Goal: Contribute content: Add original content to the website for others to see

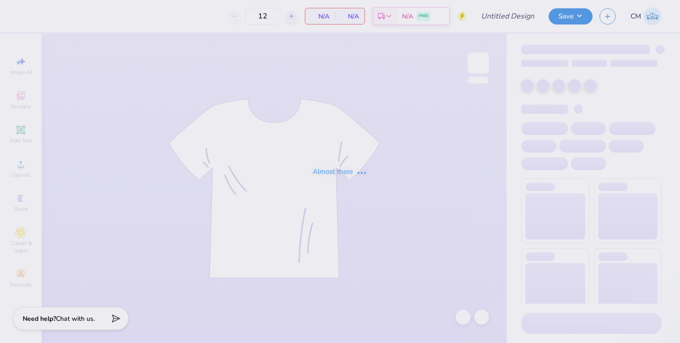
type input "50"
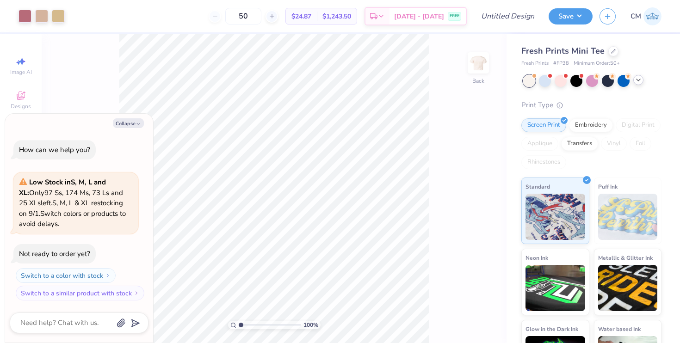
click at [636, 80] on icon at bounding box center [637, 79] width 7 height 7
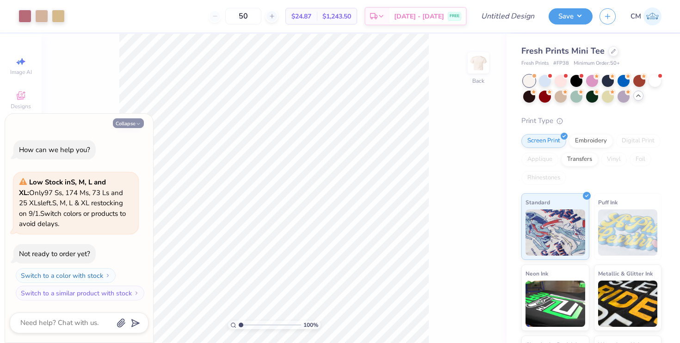
click at [125, 123] on button "Collapse" at bounding box center [128, 123] width 31 height 10
type textarea "x"
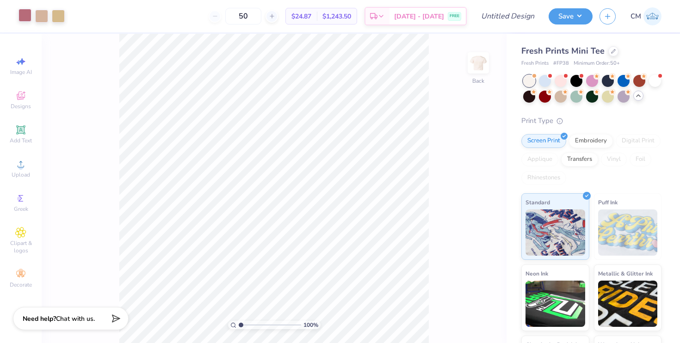
click at [30, 17] on div at bounding box center [24, 15] width 13 height 13
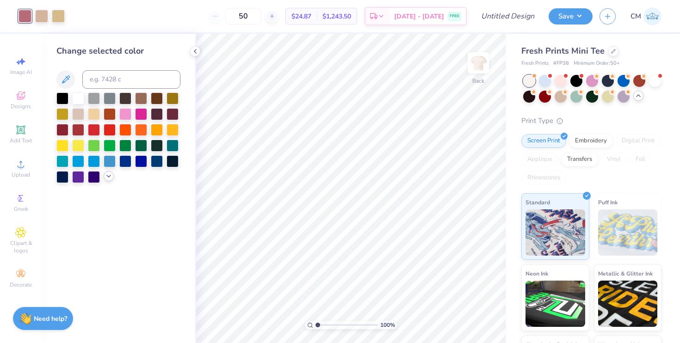
click at [107, 177] on icon at bounding box center [108, 175] width 7 height 7
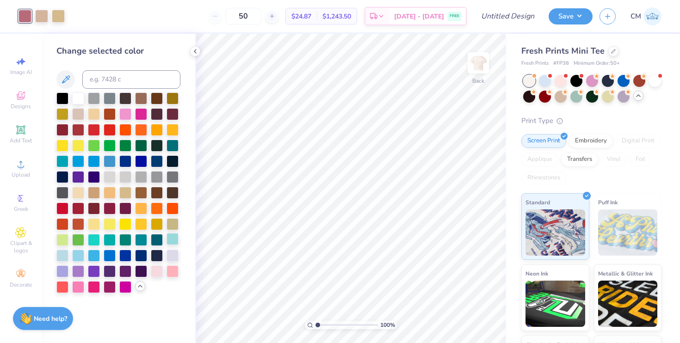
click at [174, 238] on div at bounding box center [172, 239] width 12 height 12
click at [40, 15] on div at bounding box center [41, 15] width 13 height 13
click at [120, 256] on div at bounding box center [125, 255] width 12 height 12
click at [58, 16] on div at bounding box center [58, 15] width 13 height 13
click at [109, 254] on div at bounding box center [110, 255] width 12 height 12
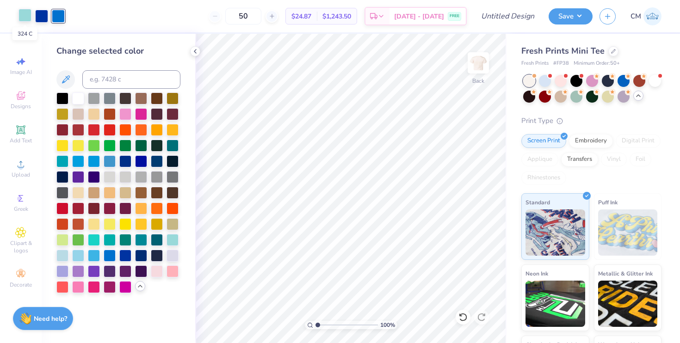
click at [24, 19] on div at bounding box center [24, 15] width 13 height 13
click at [36, 18] on div at bounding box center [41, 15] width 13 height 13
click at [80, 252] on div at bounding box center [78, 255] width 12 height 12
click at [28, 15] on div at bounding box center [24, 15] width 13 height 13
click at [125, 255] on div at bounding box center [125, 255] width 12 height 12
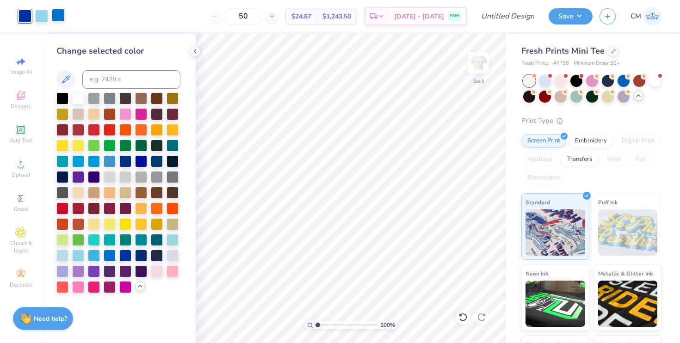
click at [57, 13] on div at bounding box center [58, 15] width 13 height 13
click at [123, 257] on div at bounding box center [125, 255] width 12 height 12
click at [41, 16] on div at bounding box center [41, 15] width 13 height 13
click at [127, 253] on div at bounding box center [125, 255] width 12 height 12
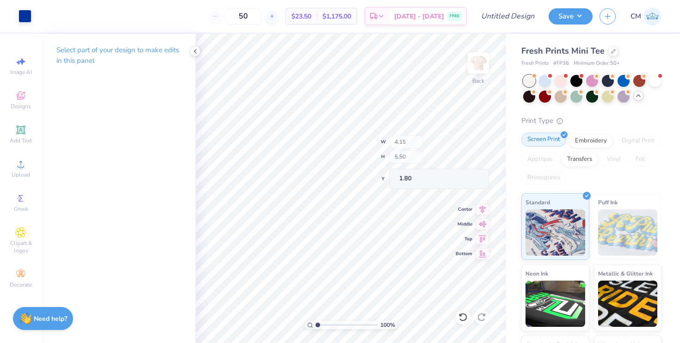
type input "1.31"
type input "0.45"
type input "5.92"
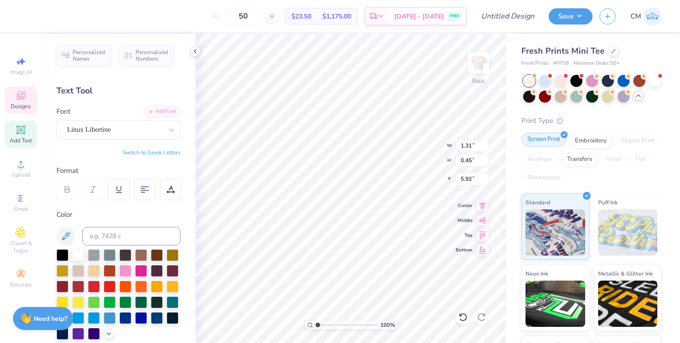
type textarea "[MEDICAL_DATA]"
type textarea "F"
type textarea "Hot Dog Frenxi"
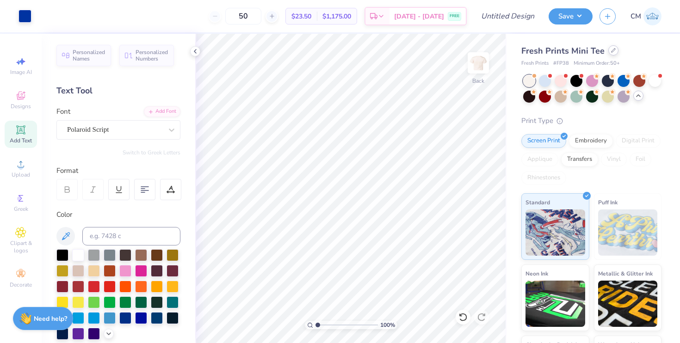
click at [608, 55] on div at bounding box center [613, 50] width 10 height 10
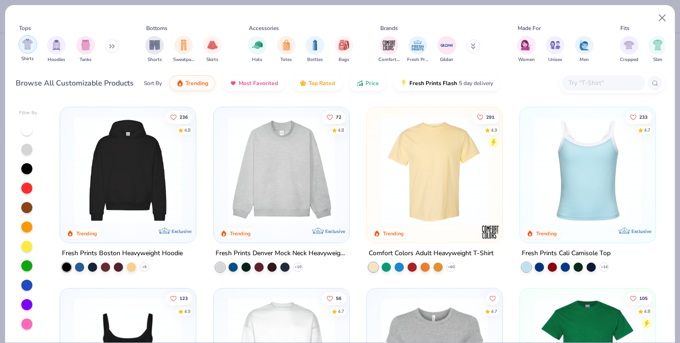
click at [27, 49] on img "filter for Shirts" at bounding box center [27, 44] width 11 height 11
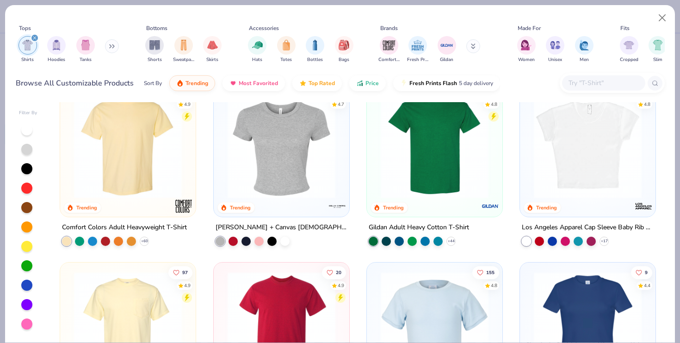
scroll to position [36, 0]
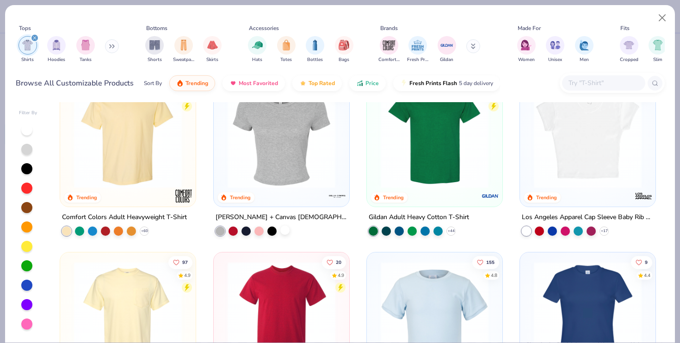
click at [282, 229] on div at bounding box center [284, 230] width 9 height 9
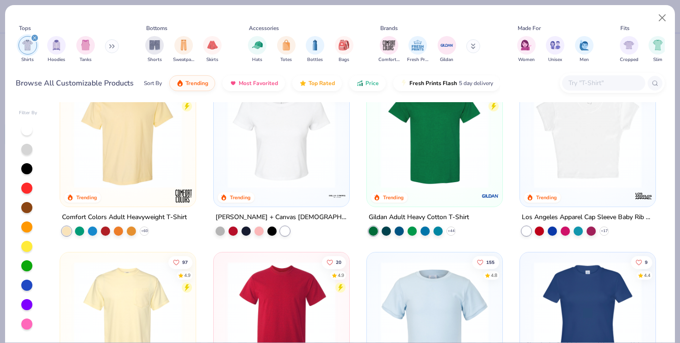
click at [303, 166] on img at bounding box center [281, 134] width 117 height 108
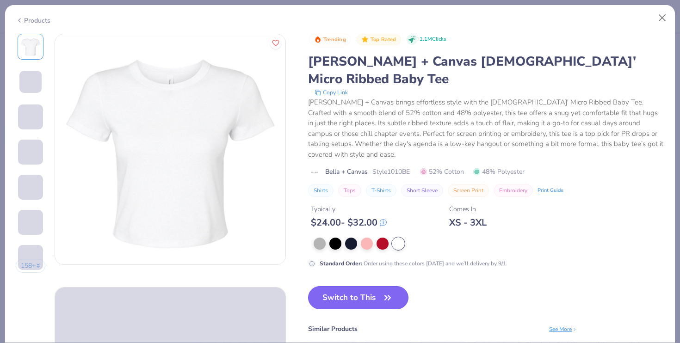
drag, startPoint x: 344, startPoint y: 265, endPoint x: 348, endPoint y: 278, distance: 13.2
click at [344, 286] on button "Switch to This" at bounding box center [358, 297] width 100 height 23
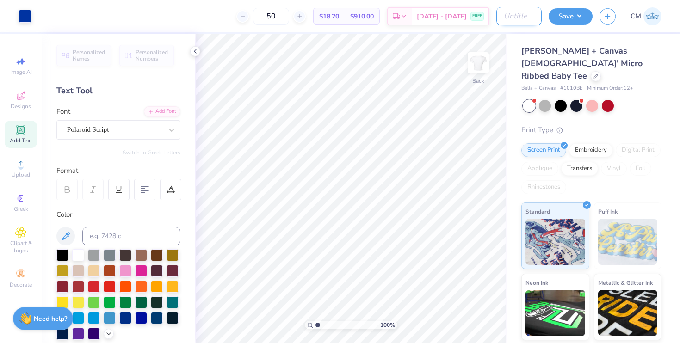
click at [511, 14] on input "Design Title" at bounding box center [518, 16] width 45 height 18
type input "Hot Dog Frenxi Shirts"
click at [570, 21] on button "Save" at bounding box center [570, 15] width 44 height 16
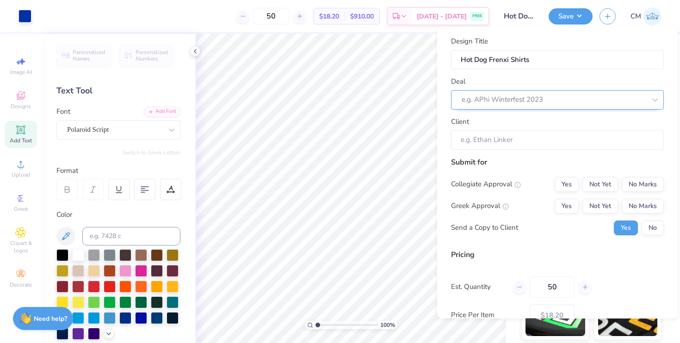
click at [589, 107] on div "e.g. APhi Winterfest 2023" at bounding box center [557, 99] width 213 height 19
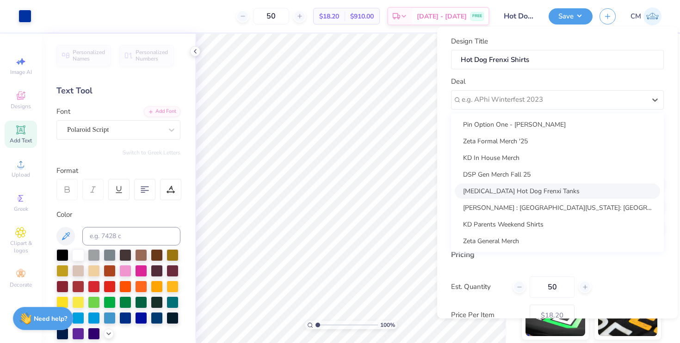
click at [523, 191] on div "[MEDICAL_DATA] Hot Dog Frenxi Tanks" at bounding box center [557, 190] width 205 height 15
type input "[PERSON_NAME]"
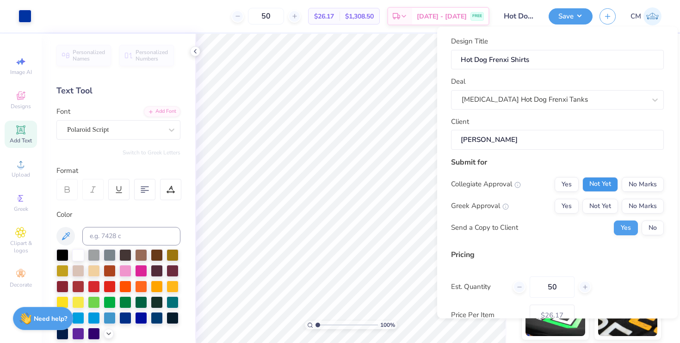
click at [610, 183] on button "Not Yet" at bounding box center [600, 184] width 36 height 15
click at [602, 204] on button "Not Yet" at bounding box center [600, 205] width 36 height 15
click at [651, 227] on button "No" at bounding box center [652, 227] width 22 height 15
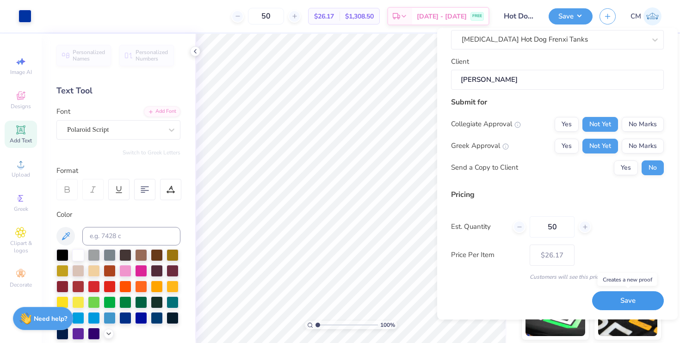
click at [614, 308] on button "Save" at bounding box center [628, 301] width 72 height 19
type input "$26.17"
